Goal: Task Accomplishment & Management: Use online tool/utility

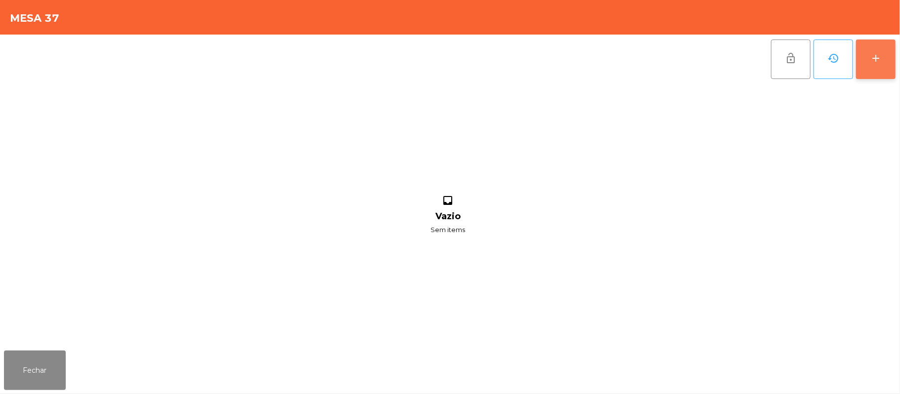
click at [869, 61] on button "add" at bounding box center [876, 60] width 40 height 40
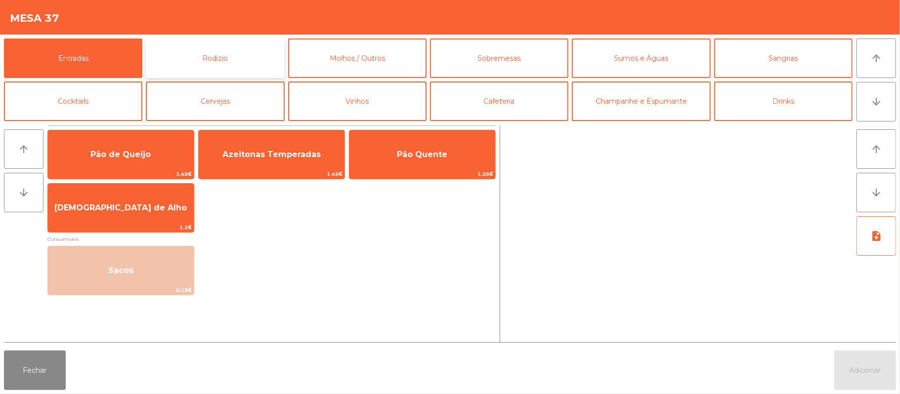
click at [231, 63] on button "Rodizio" at bounding box center [215, 59] width 138 height 40
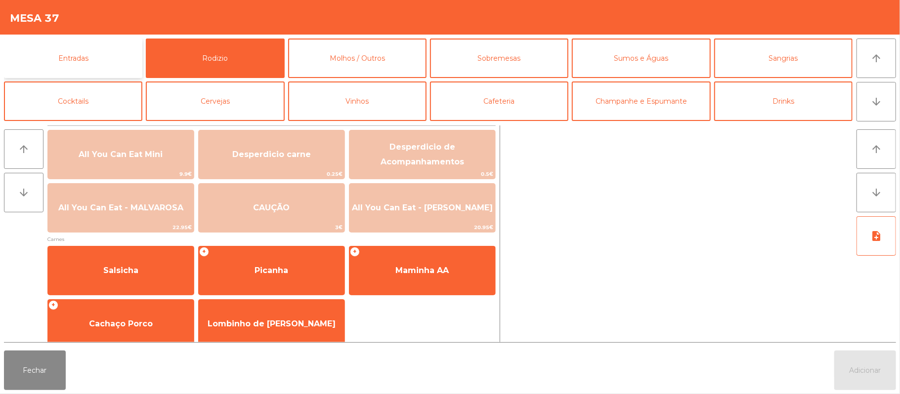
click at [98, 60] on button "Entradas" at bounding box center [73, 59] width 138 height 40
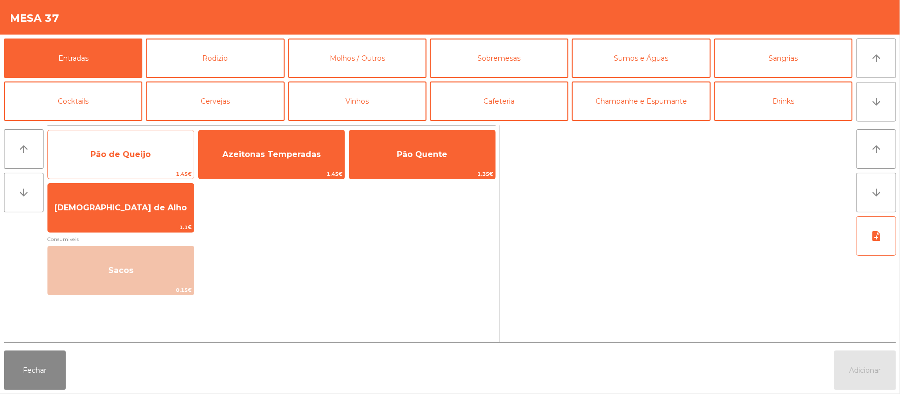
click at [143, 151] on span "Pão de Queijo" at bounding box center [120, 154] width 60 height 9
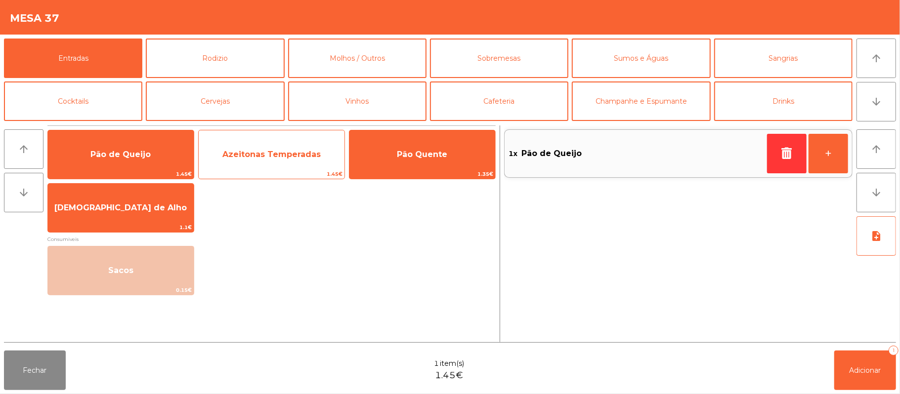
click at [268, 150] on span "Azeitonas Temperadas" at bounding box center [271, 154] width 98 height 9
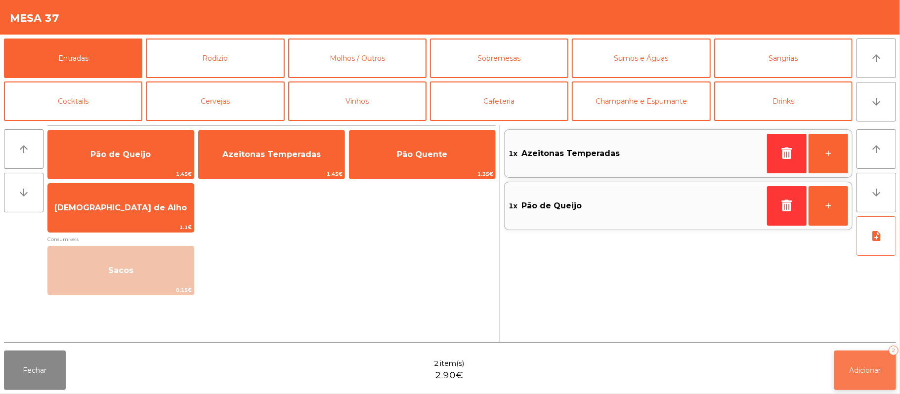
click at [872, 370] on span "Adicionar" at bounding box center [865, 370] width 32 height 9
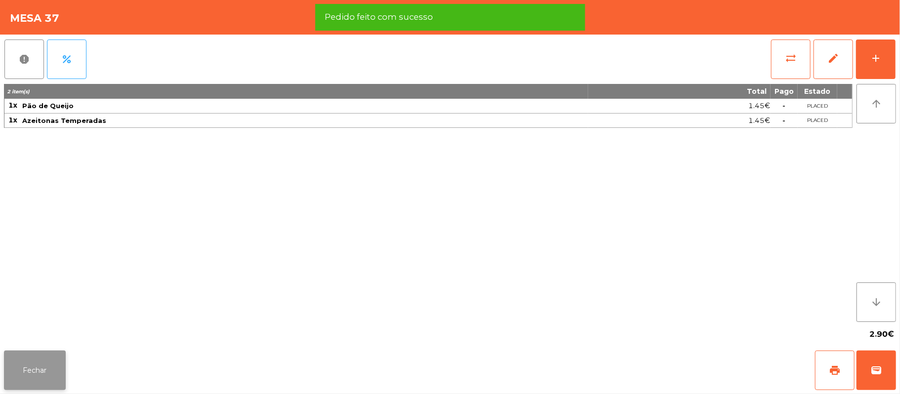
click at [18, 366] on button "Fechar" at bounding box center [35, 371] width 62 height 40
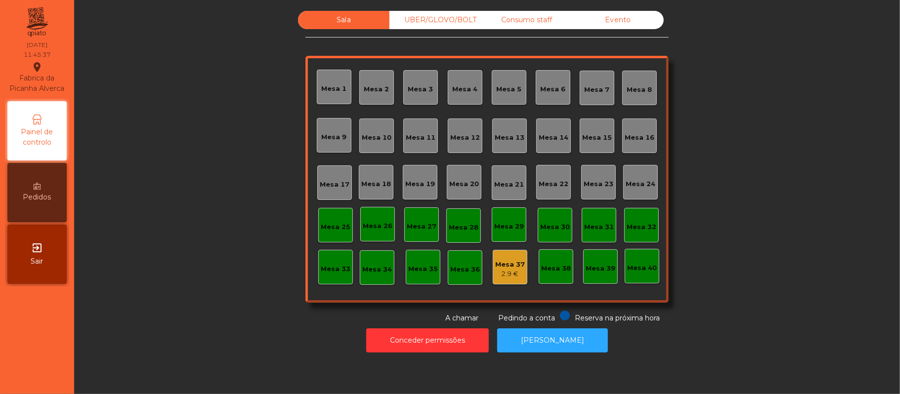
click at [497, 267] on div "Mesa 37" at bounding box center [510, 265] width 30 height 10
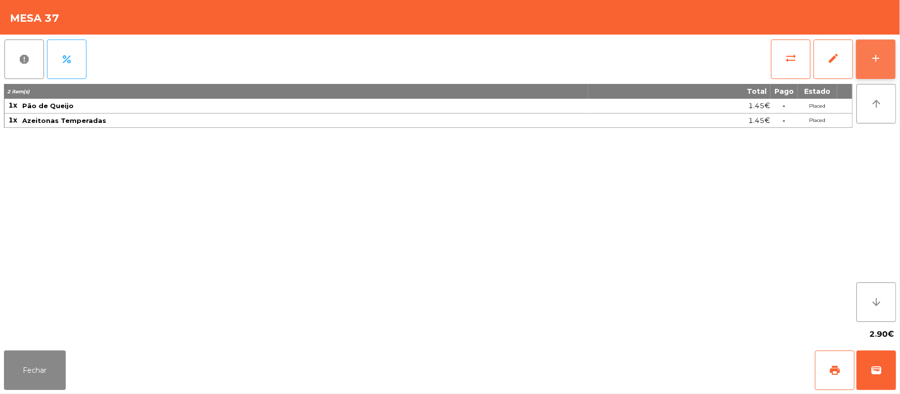
click at [874, 63] on div "add" at bounding box center [876, 58] width 12 height 12
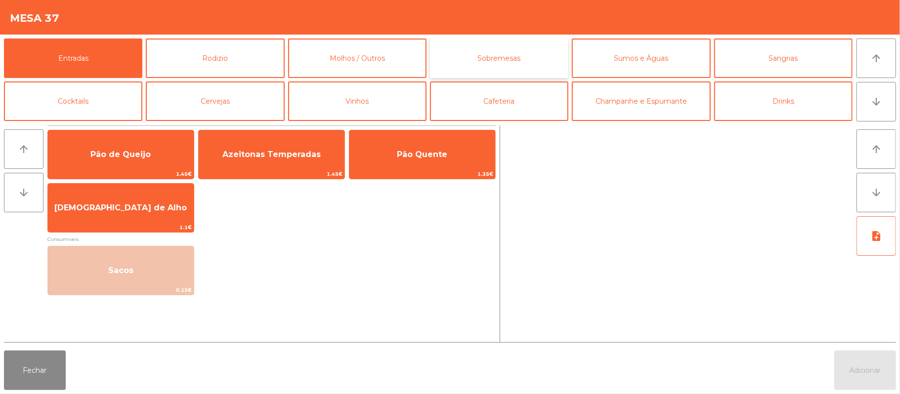
click at [494, 56] on button "Sobremesas" at bounding box center [499, 59] width 138 height 40
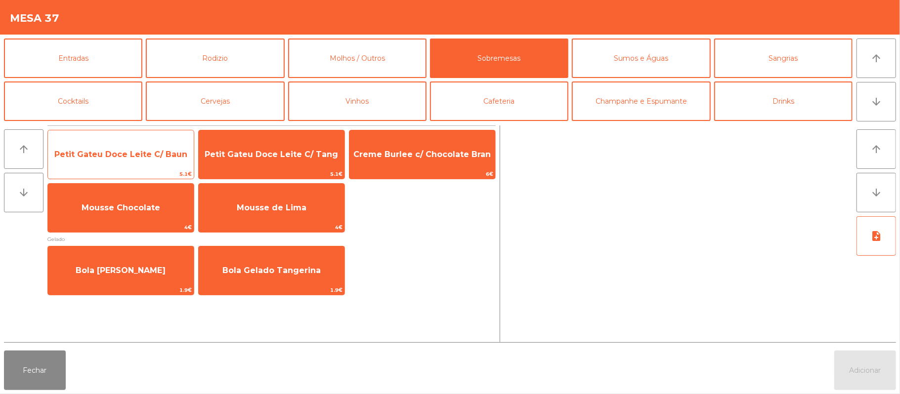
click at [159, 150] on span "Petit Gateu Doce Leite C/ Baun" at bounding box center [120, 154] width 133 height 9
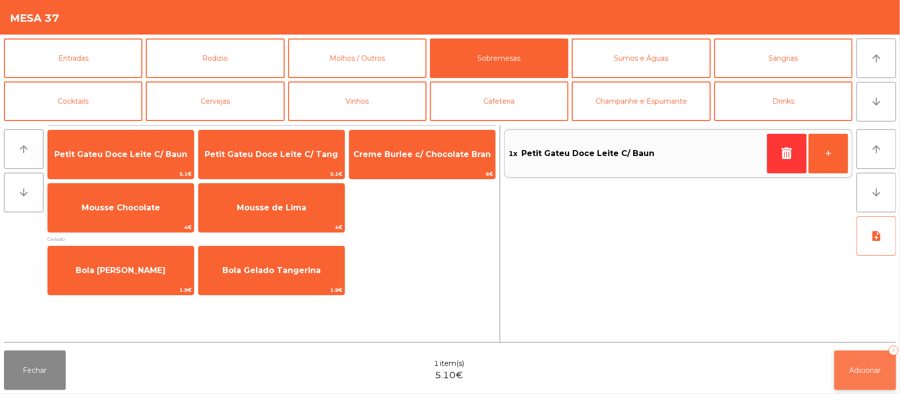
click at [866, 375] on button "Adicionar 1" at bounding box center [865, 371] width 62 height 40
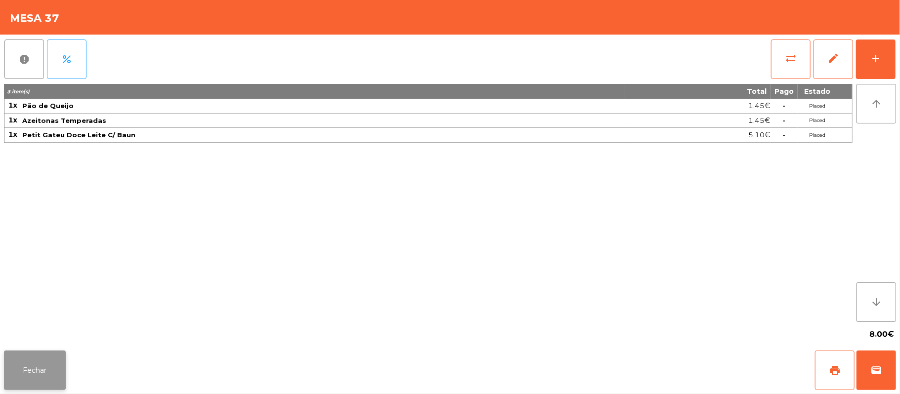
click at [34, 365] on button "Fechar" at bounding box center [35, 371] width 62 height 40
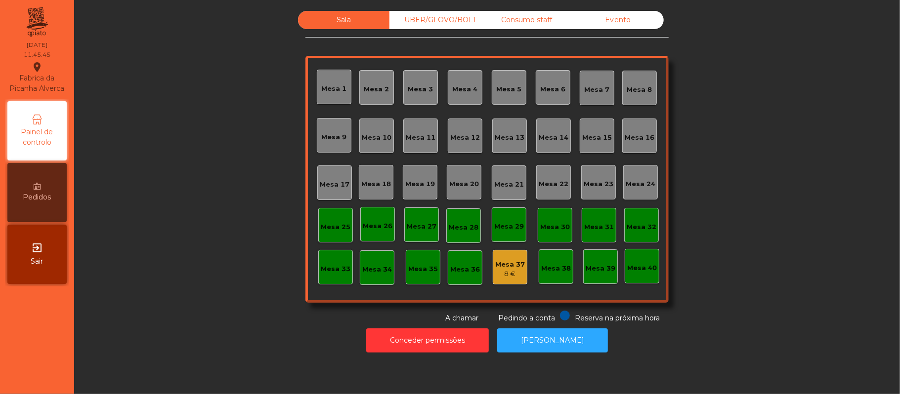
click at [596, 269] on div "Mesa 39" at bounding box center [600, 269] width 30 height 10
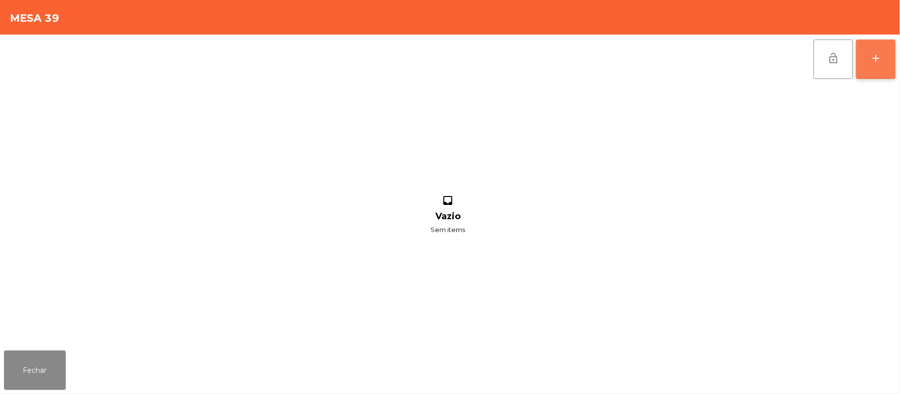
click at [870, 55] on div "add" at bounding box center [876, 58] width 12 height 12
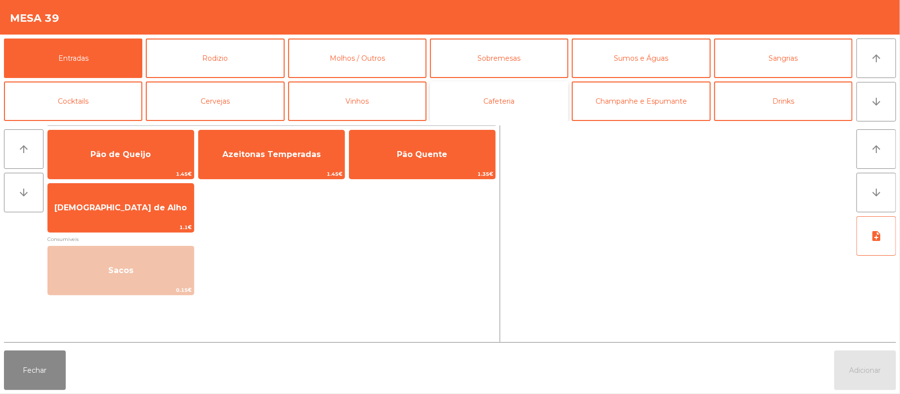
click at [534, 103] on button "Cafeteria" at bounding box center [499, 102] width 138 height 40
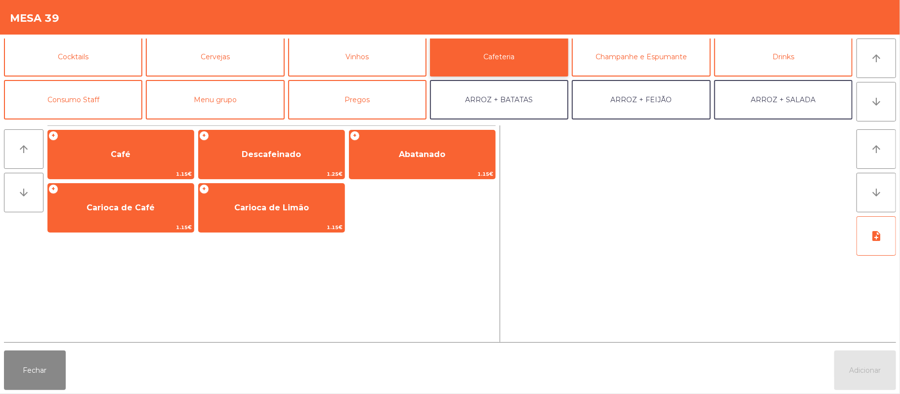
scroll to position [64, 0]
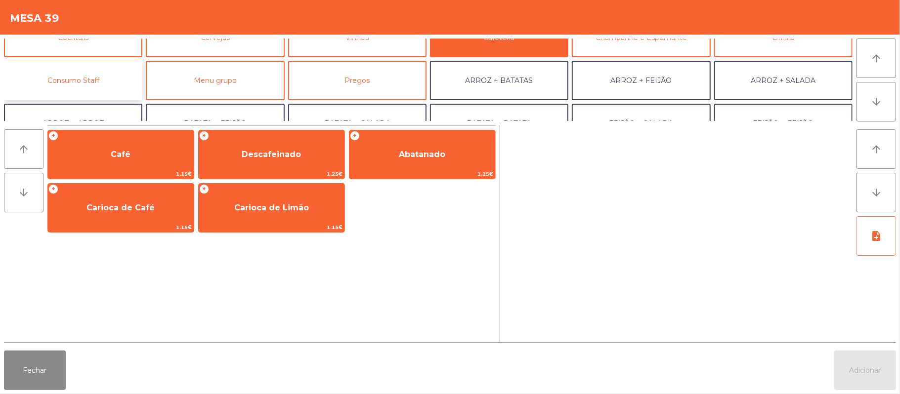
click at [93, 70] on button "Consumo Staff" at bounding box center [73, 81] width 138 height 40
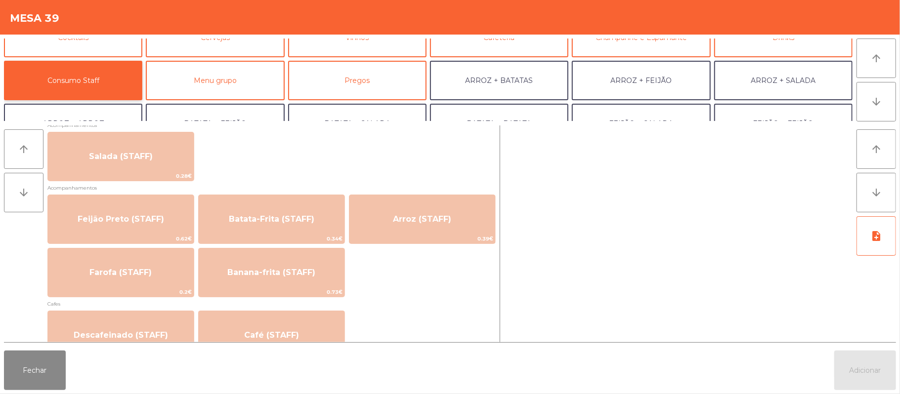
scroll to position [432, 0]
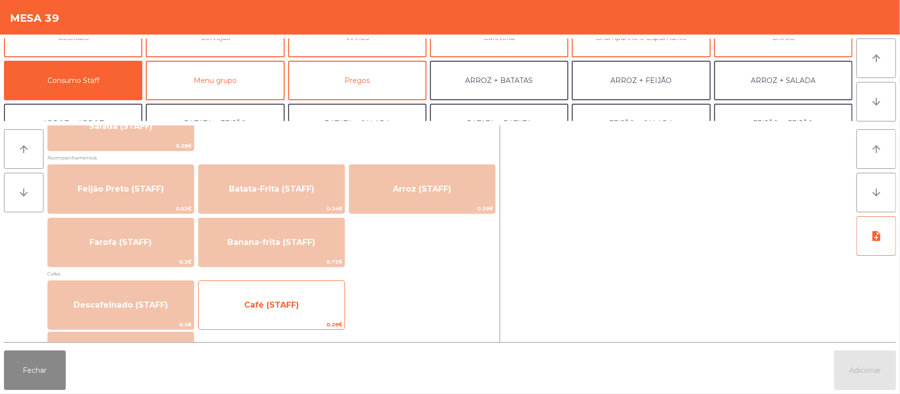
click at [276, 304] on span "Café (STAFF)" at bounding box center [271, 304] width 55 height 9
click at [270, 304] on span "Café (STAFF)" at bounding box center [271, 304] width 55 height 9
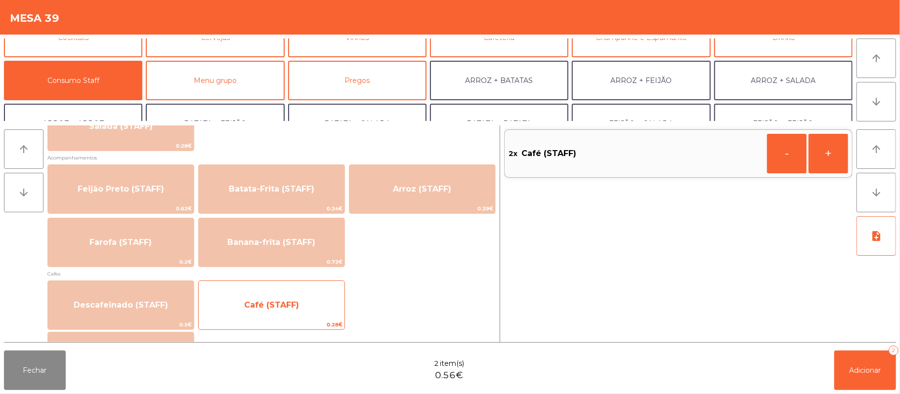
click at [276, 303] on span "Café (STAFF)" at bounding box center [271, 304] width 55 height 9
click at [283, 297] on span "Café (STAFF)" at bounding box center [272, 305] width 146 height 27
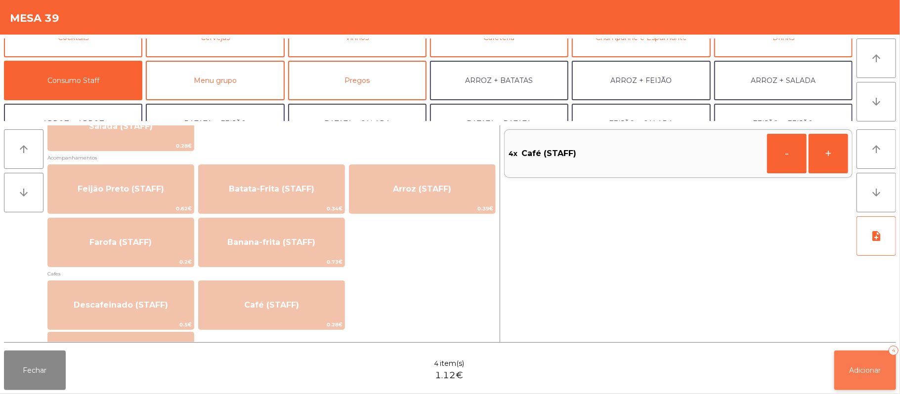
click at [873, 363] on button "Adicionar 4" at bounding box center [865, 371] width 62 height 40
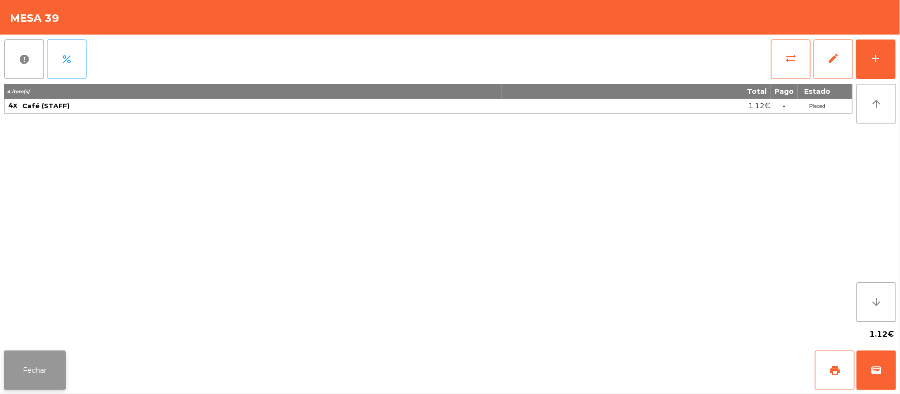
click at [44, 362] on button "Fechar" at bounding box center [35, 371] width 62 height 40
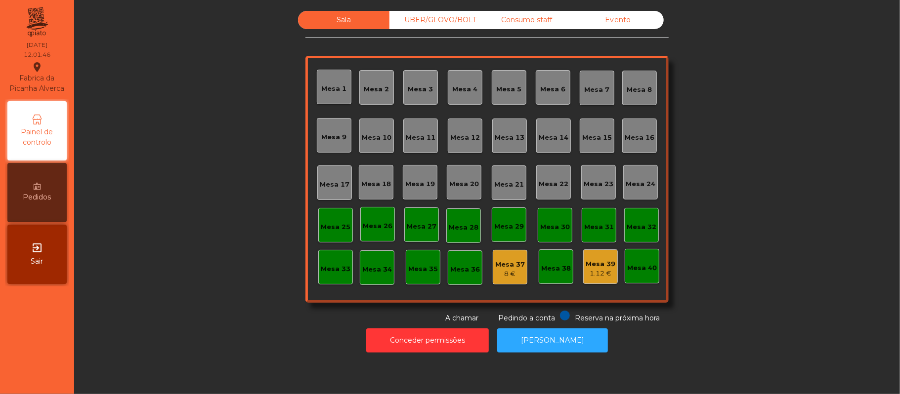
click at [589, 264] on div "Mesa 39" at bounding box center [600, 264] width 30 height 10
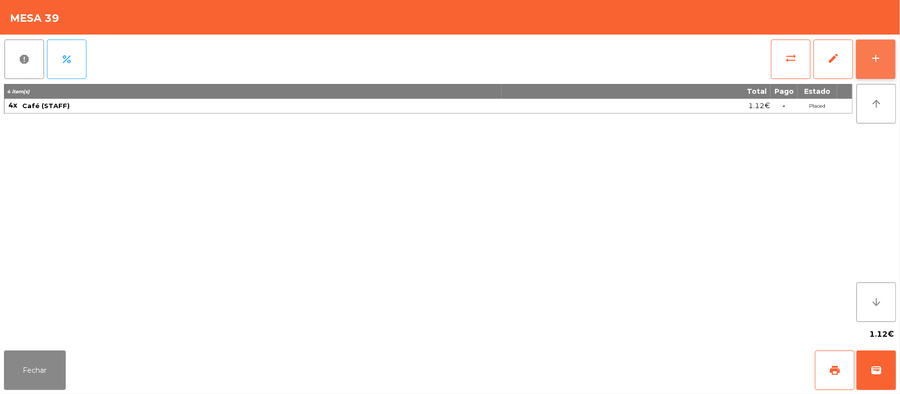
click at [868, 47] on button "add" at bounding box center [876, 60] width 40 height 40
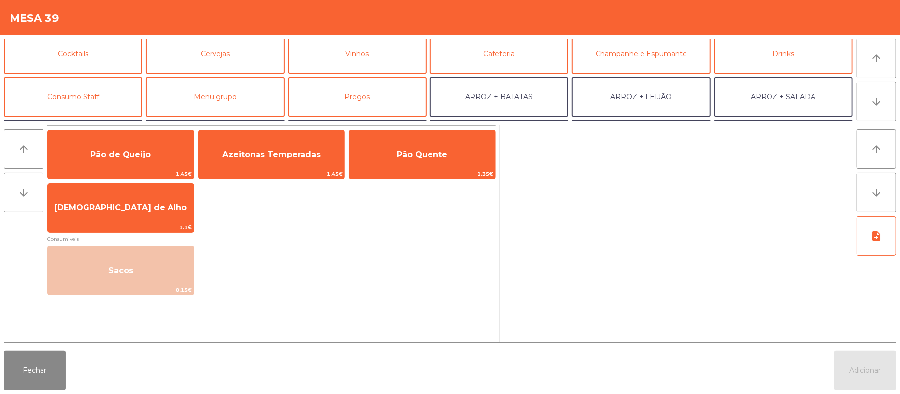
scroll to position [54, 0]
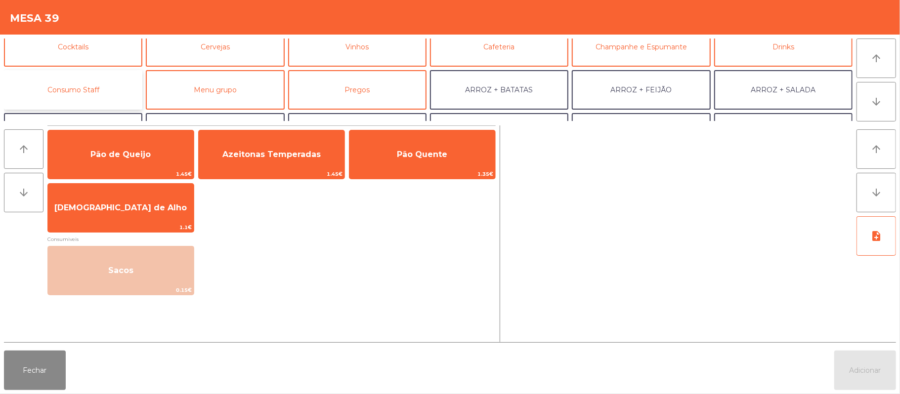
click at [115, 87] on button "Consumo Staff" at bounding box center [73, 90] width 138 height 40
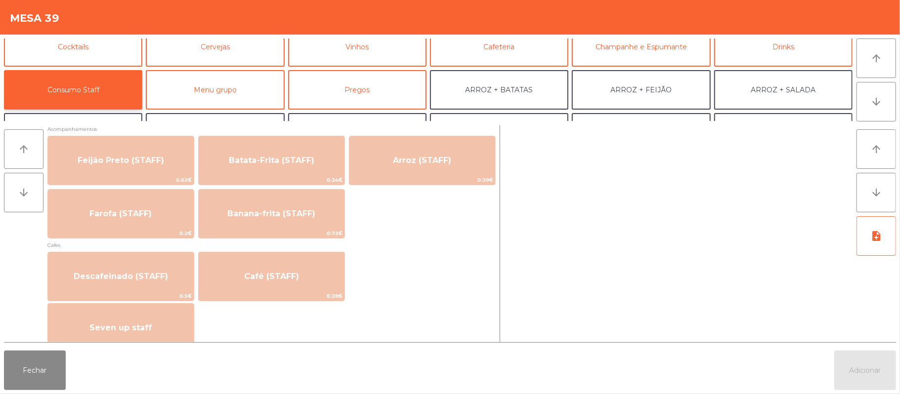
scroll to position [494, 0]
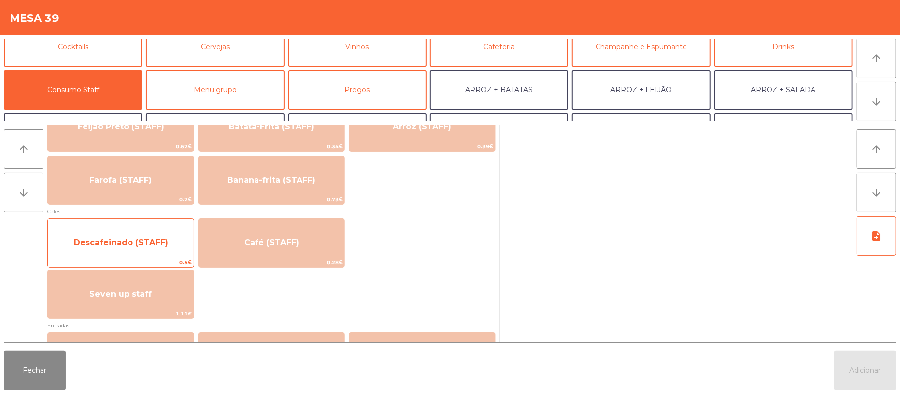
click at [141, 240] on span "Descafeinado (STAFF)" at bounding box center [121, 242] width 94 height 9
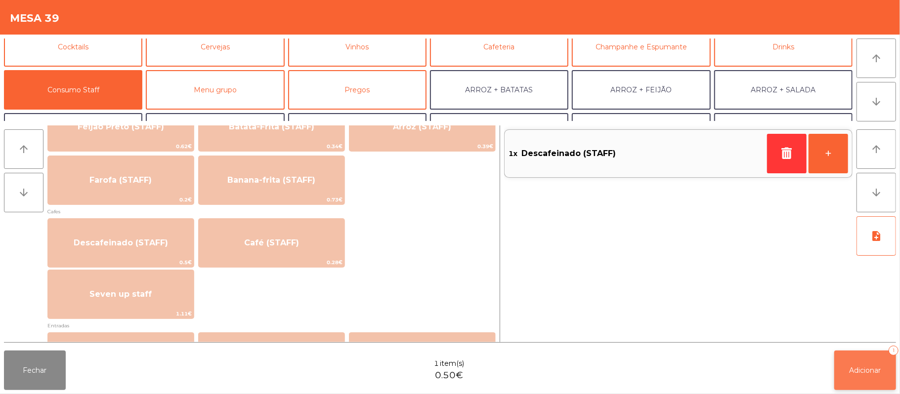
click at [848, 356] on button "Adicionar 1" at bounding box center [865, 371] width 62 height 40
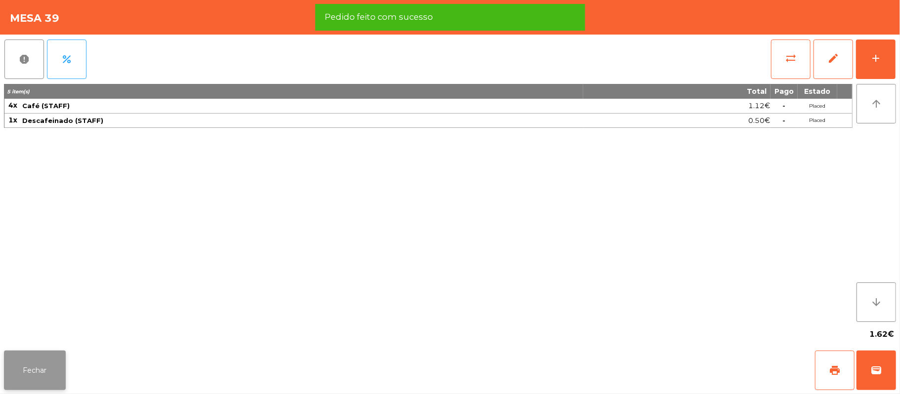
click at [32, 368] on button "Fechar" at bounding box center [35, 371] width 62 height 40
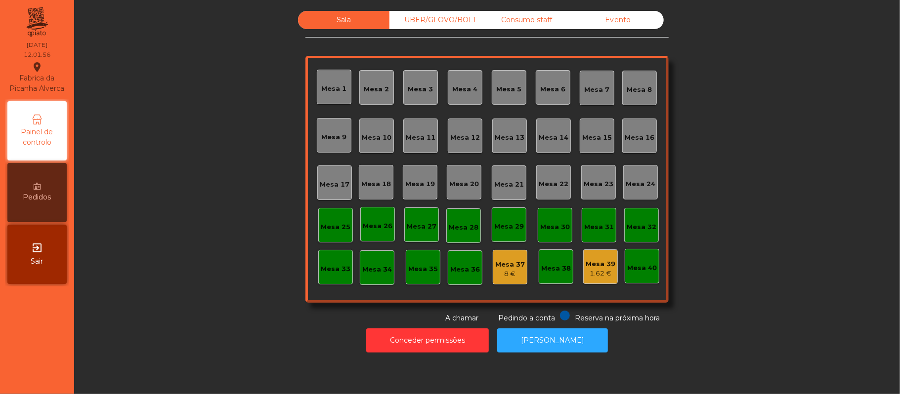
click at [538, 20] on div "Consumo staff" at bounding box center [526, 20] width 91 height 18
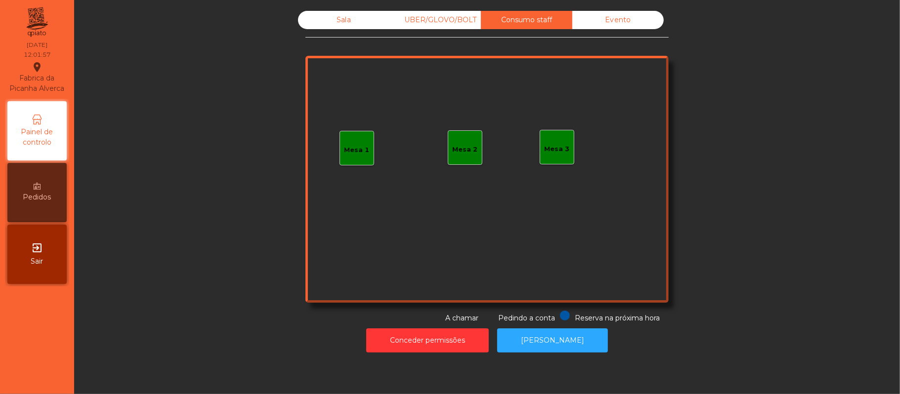
click at [546, 143] on div "Mesa 3" at bounding box center [556, 147] width 25 height 14
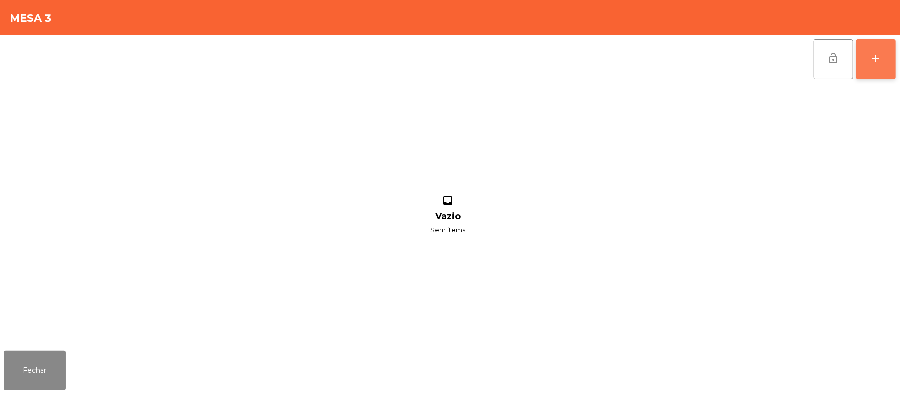
click at [868, 54] on button "add" at bounding box center [876, 60] width 40 height 40
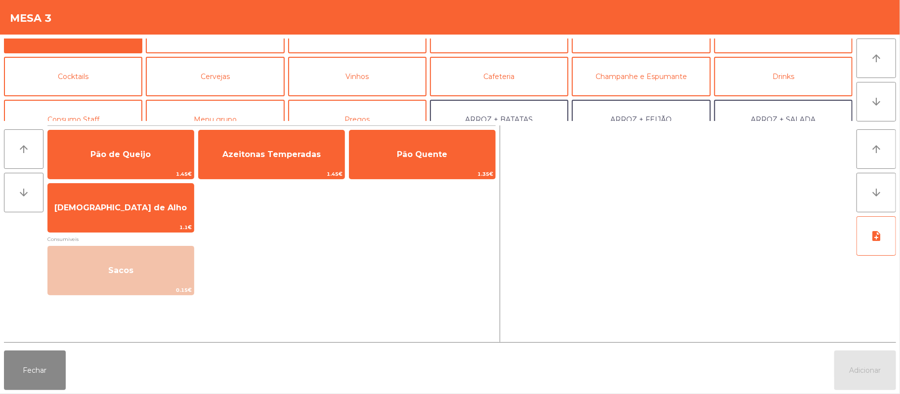
scroll to position [46, 0]
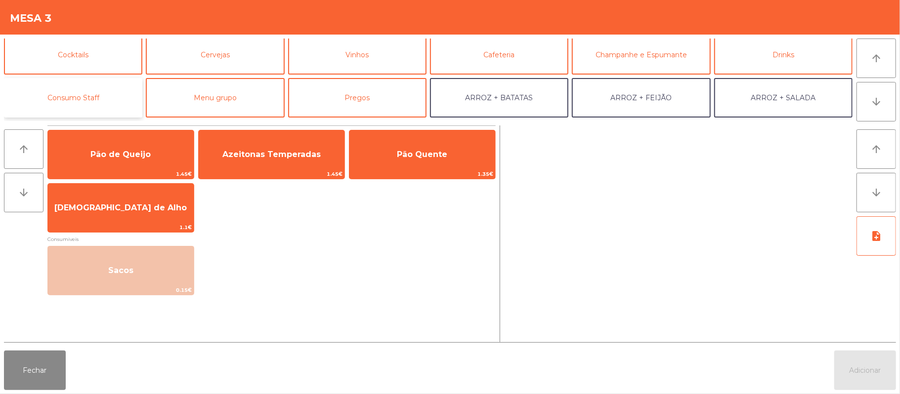
click at [117, 98] on button "Consumo Staff" at bounding box center [73, 98] width 138 height 40
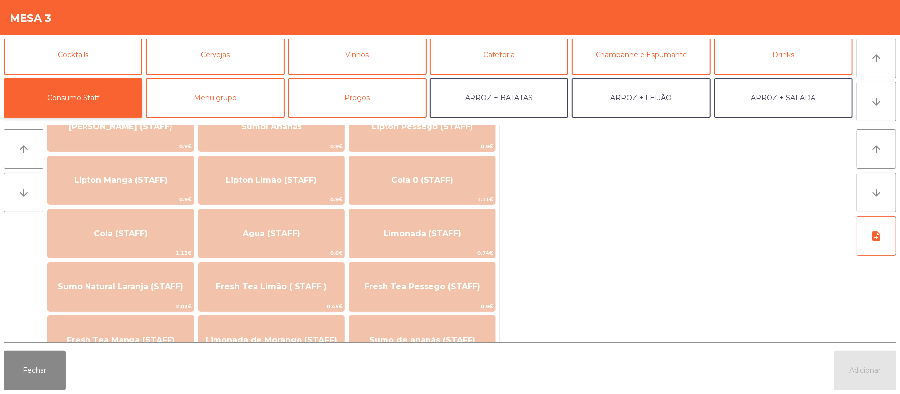
scroll to position [154, 0]
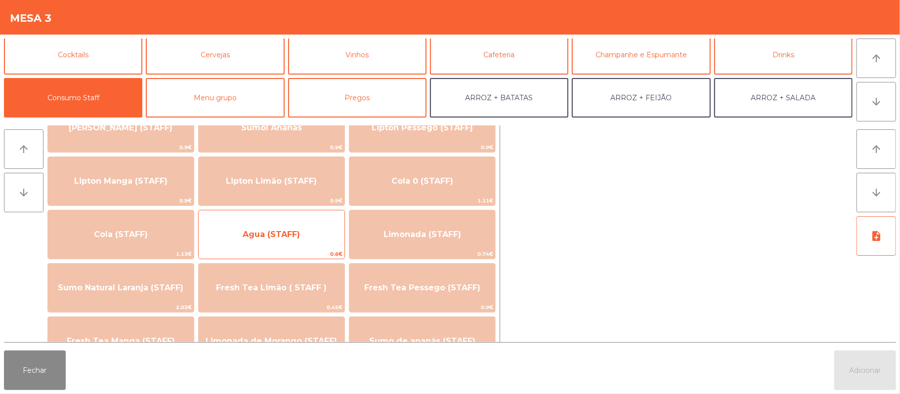
click at [300, 230] on span "Agua (STAFF)" at bounding box center [272, 234] width 146 height 27
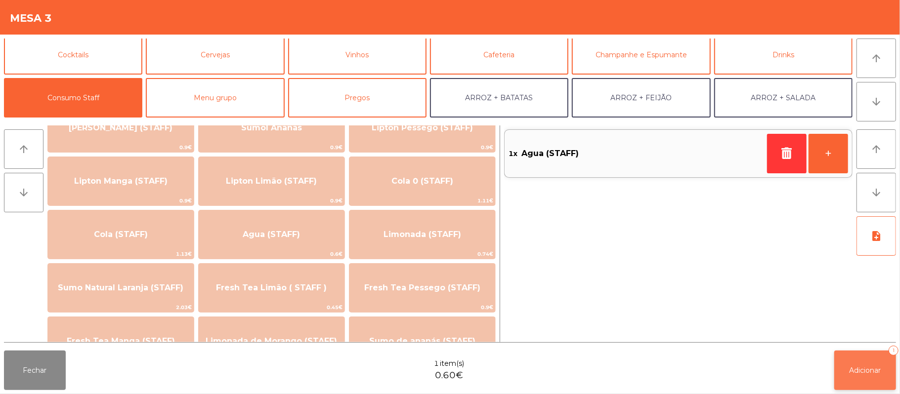
click at [846, 352] on button "Adicionar 1" at bounding box center [865, 371] width 62 height 40
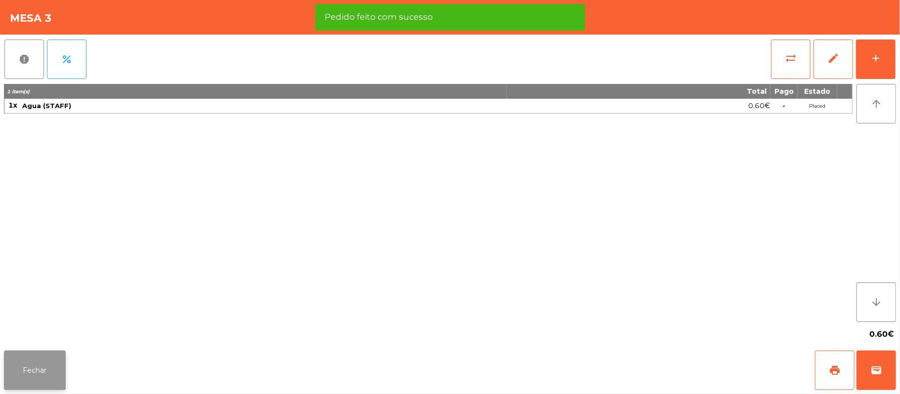
click at [32, 366] on button "Fechar" at bounding box center [35, 371] width 62 height 40
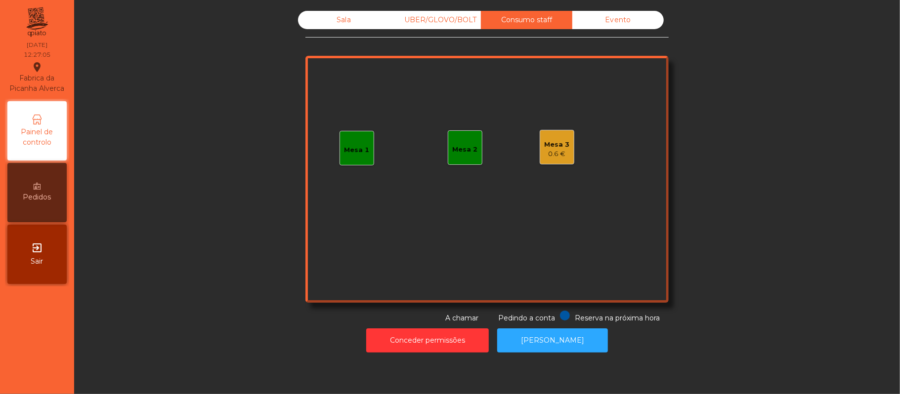
click at [329, 20] on div "Sala" at bounding box center [343, 20] width 91 height 18
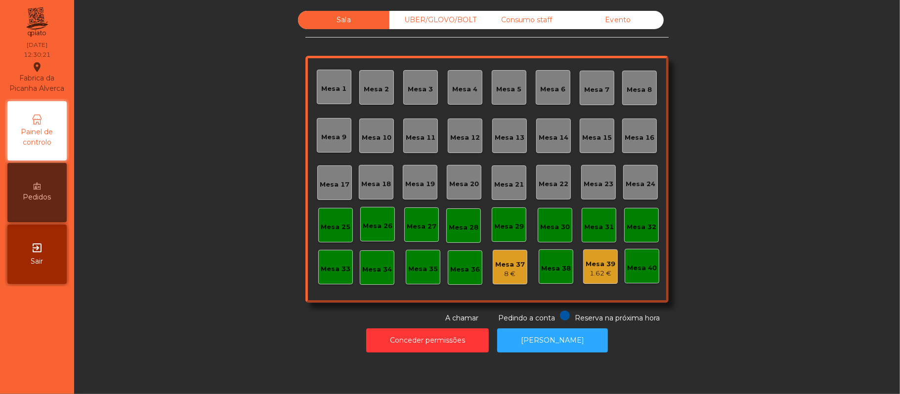
click at [532, 20] on div "Consumo staff" at bounding box center [526, 20] width 91 height 18
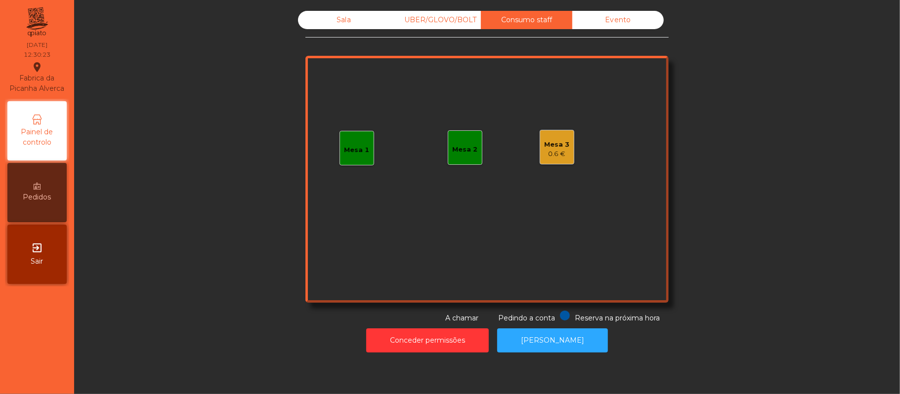
click at [324, 23] on div "Sala" at bounding box center [343, 20] width 91 height 18
